Goal: Browse casually

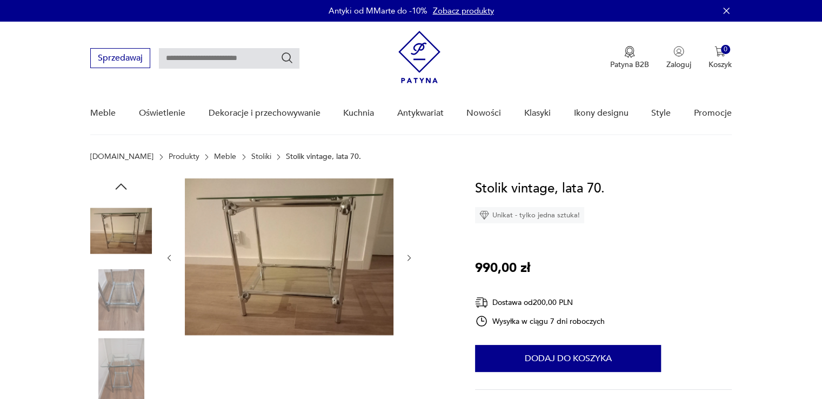
click at [118, 324] on img at bounding box center [121, 300] width 62 height 62
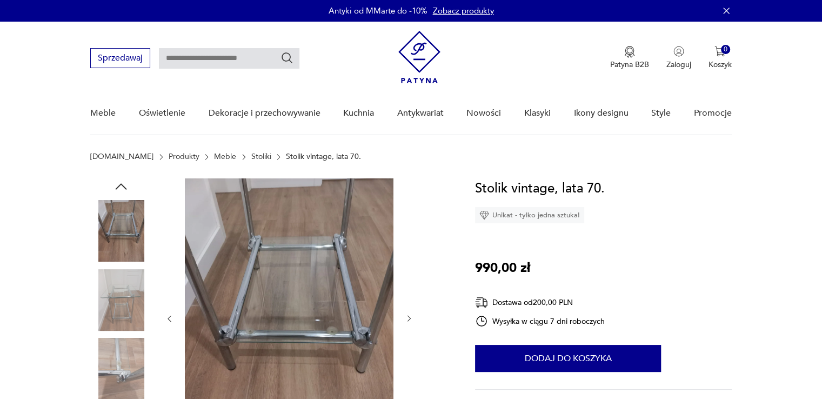
click at [126, 364] on img at bounding box center [121, 369] width 62 height 62
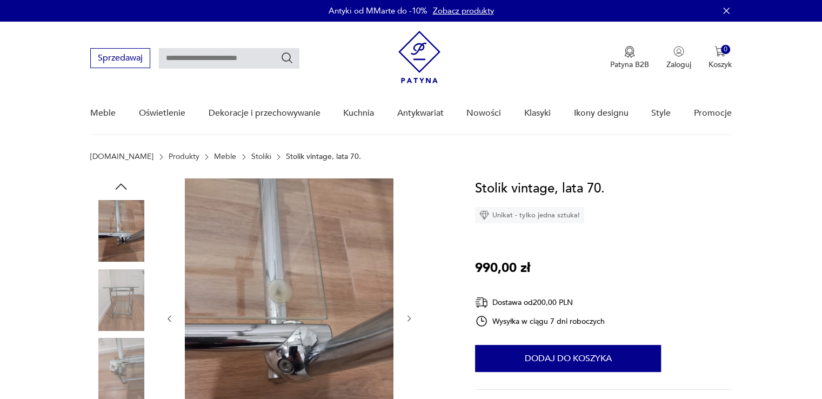
click at [353, 344] on img at bounding box center [289, 317] width 208 height 278
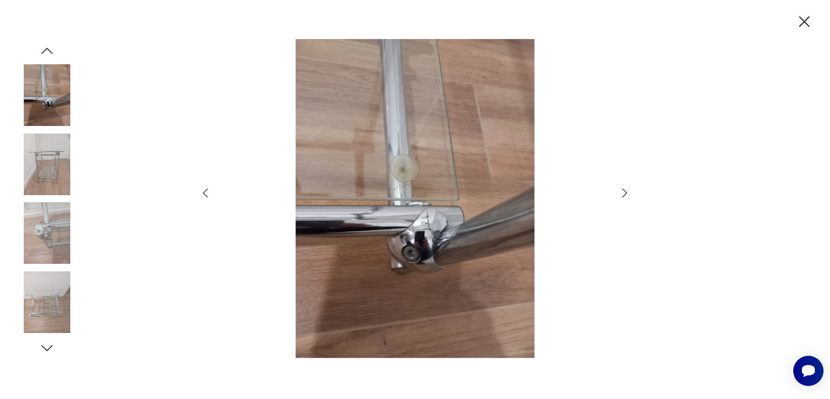
click at [429, 234] on img at bounding box center [415, 198] width 385 height 319
click at [626, 192] on icon "button" at bounding box center [624, 193] width 5 height 9
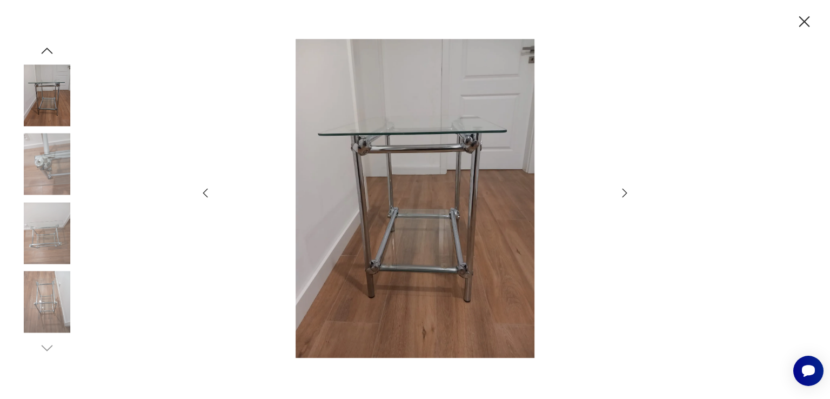
click at [626, 192] on icon "button" at bounding box center [624, 193] width 5 height 9
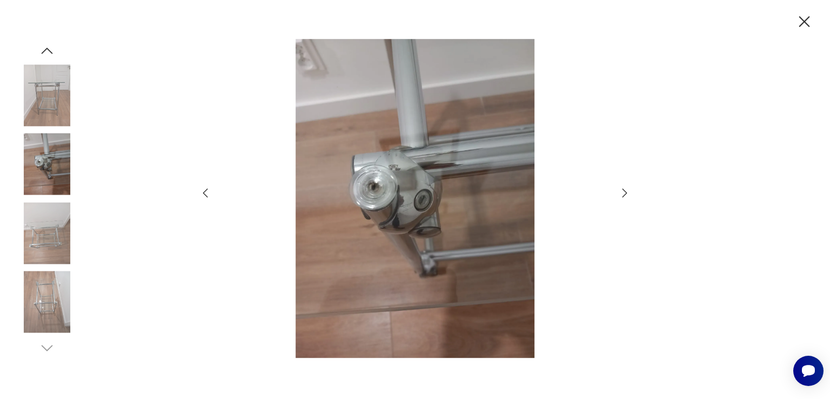
click at [625, 192] on icon "button" at bounding box center [624, 193] width 5 height 9
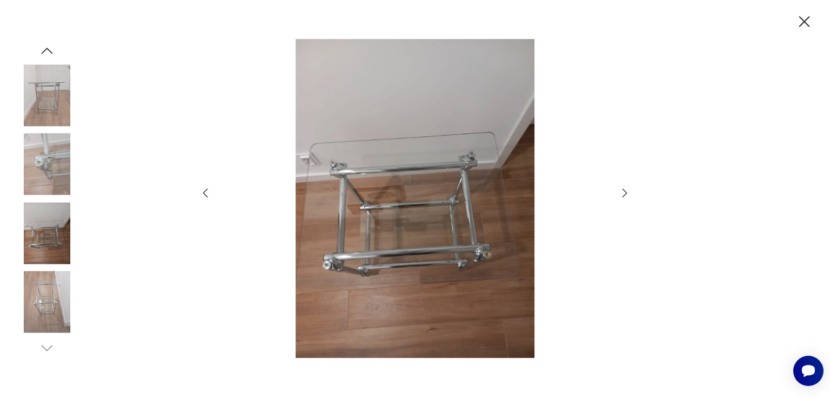
click at [804, 19] on icon "button" at bounding box center [804, 21] width 19 height 19
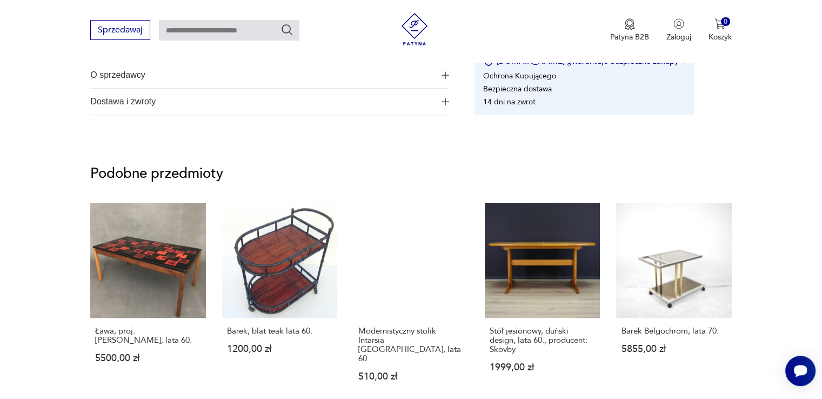
scroll to position [864, 0]
